Goal: Task Accomplishment & Management: Manage account settings

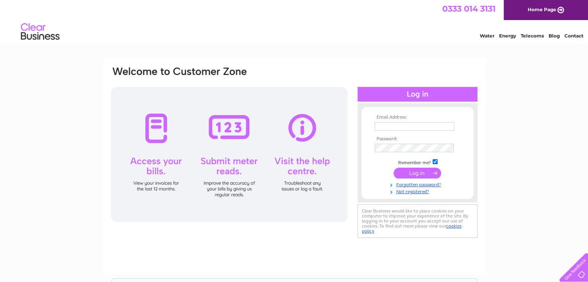
click at [415, 125] on input "text" at bounding box center [415, 126] width 80 height 9
type input "[EMAIL_ADDRESS][DOMAIN_NAME]"
click at [406, 185] on link "Forgotten password?" at bounding box center [419, 184] width 88 height 7
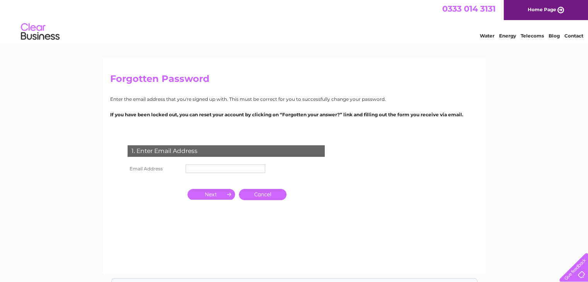
click at [233, 156] on div "1. Enter Email Address" at bounding box center [226, 151] width 197 height 12
click at [221, 163] on td at bounding box center [226, 169] width 84 height 12
click at [209, 170] on input "text" at bounding box center [226, 169] width 80 height 9
type input "K"
type input "[EMAIL_ADDRESS][DOMAIN_NAME]"
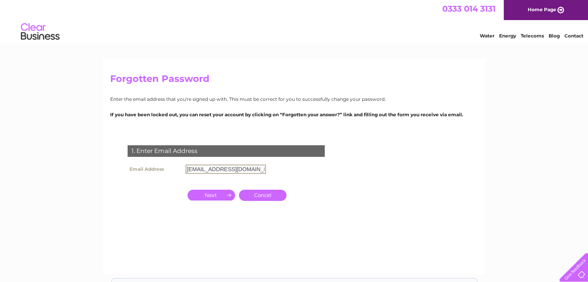
click input "submit" at bounding box center [0, 0] width 0 height 0
drag, startPoint x: 244, startPoint y: 166, endPoint x: 144, endPoint y: 157, distance: 100.6
click at [144, 157] on div "1. Enter Email Address Email Address [EMAIL_ADDRESS][DOMAIN_NAME] Cancel Answer" at bounding box center [227, 188] width 235 height 101
click at [337, 128] on div "Forgotten Password Enter the email address that you're signed up with. This mus…" at bounding box center [294, 166] width 383 height 217
click at [208, 169] on input "k" at bounding box center [226, 169] width 80 height 9
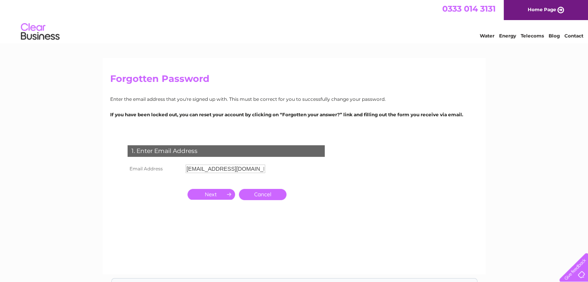
click at [218, 191] on input "button" at bounding box center [212, 194] width 48 height 11
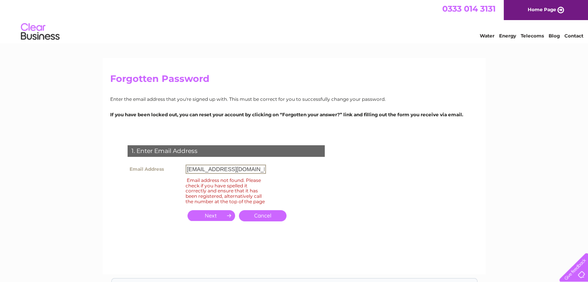
drag, startPoint x: 237, startPoint y: 170, endPoint x: 139, endPoint y: 166, distance: 97.9
click at [139, 166] on tr "Email Address kalesh@smashuk.co" at bounding box center [197, 169] width 142 height 13
type input "account@smashuk.co"
click input "submit" at bounding box center [0, 0] width 0 height 0
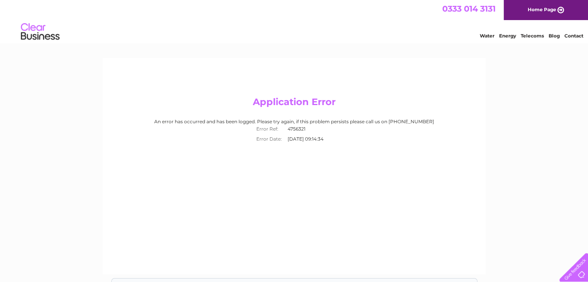
click at [545, 9] on link "Home Page" at bounding box center [546, 10] width 84 height 20
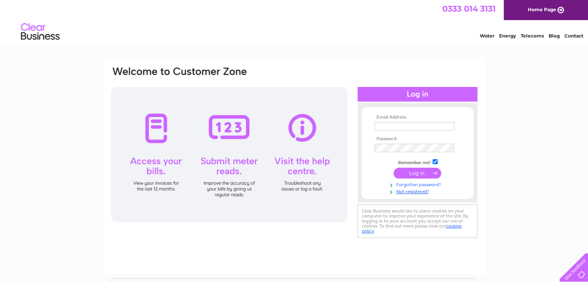
click at [418, 184] on link "Forgotten password?" at bounding box center [419, 184] width 88 height 7
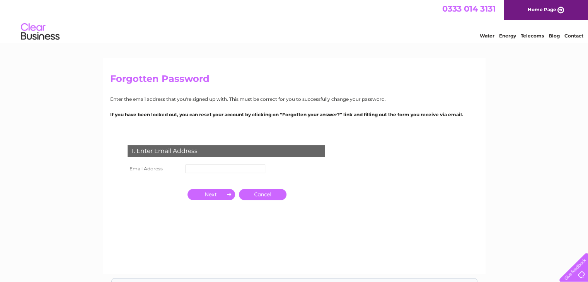
click at [214, 170] on input "text" at bounding box center [226, 169] width 80 height 9
type input "v"
type input "[EMAIL_ADDRESS][DOMAIN_NAME]"
click input "submit" at bounding box center [0, 0] width 0 height 0
